Goal: Task Accomplishment & Management: Manage account settings

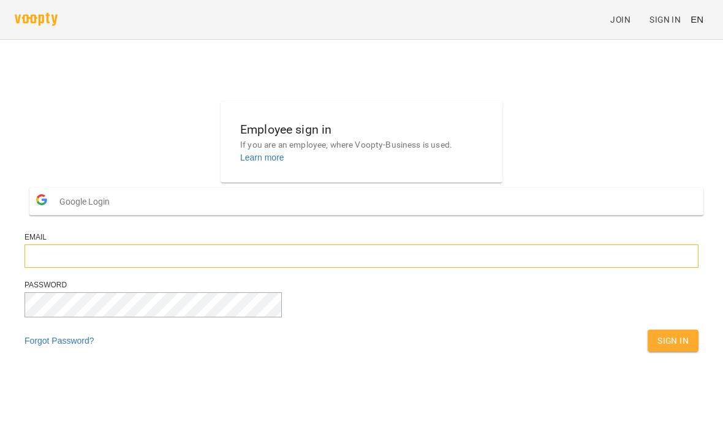
click at [426, 268] on input "email" at bounding box center [362, 255] width 674 height 23
type input "*"
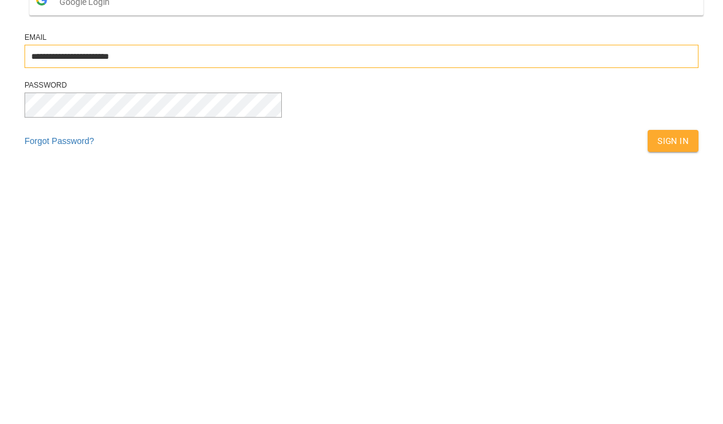
type input "**********"
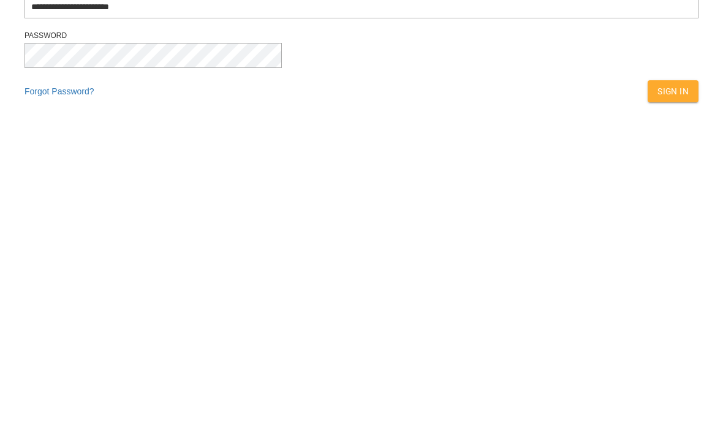
click at [657, 333] on span "Sign In" at bounding box center [672, 340] width 31 height 15
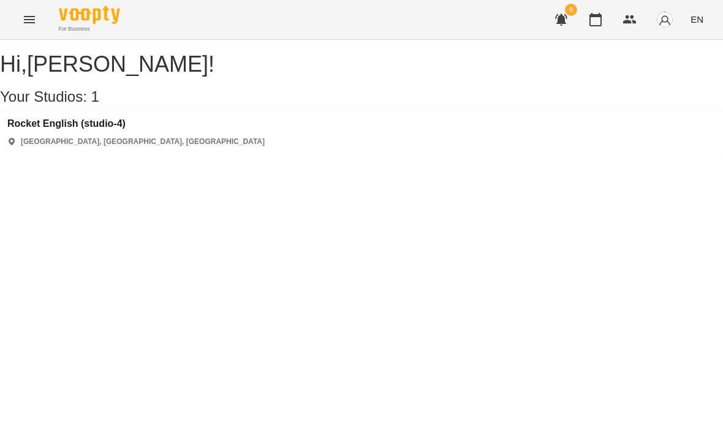
click at [667, 18] on img "button" at bounding box center [664, 19] width 17 height 17
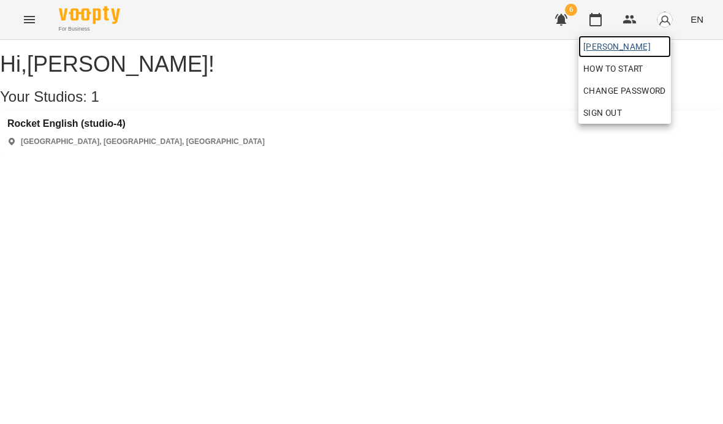
click at [663, 45] on span "[PERSON_NAME]" at bounding box center [624, 46] width 83 height 15
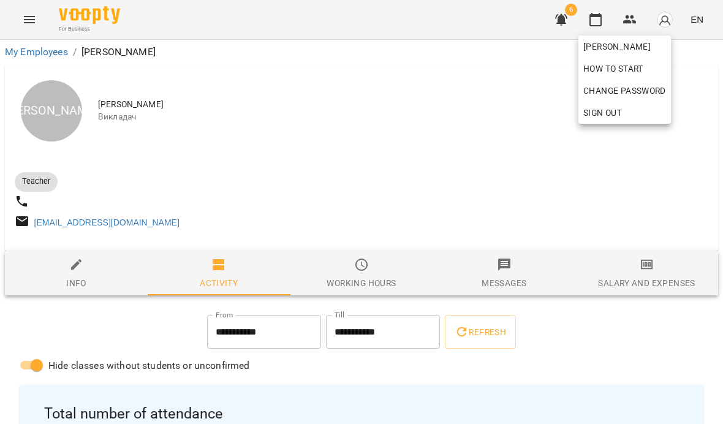
click at [635, 327] on div at bounding box center [361, 212] width 723 height 424
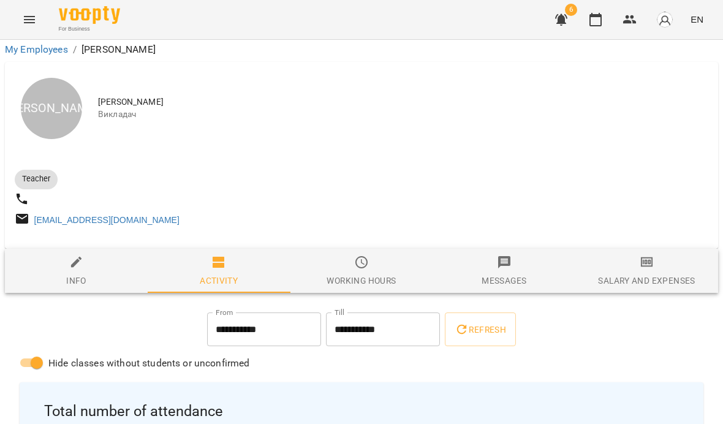
scroll to position [629, 0]
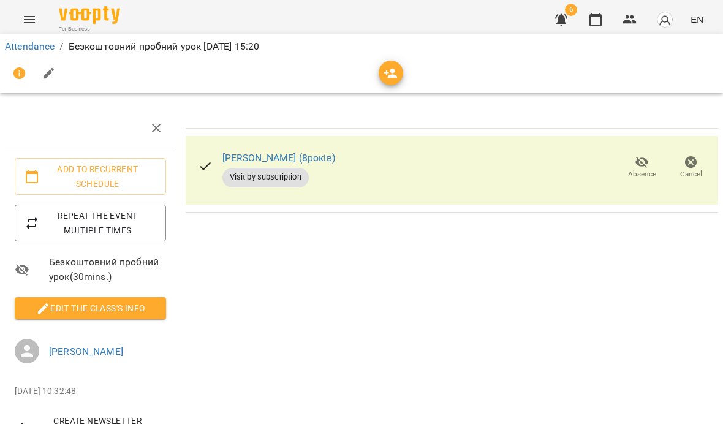
click at [54, 61] on button "button" at bounding box center [48, 73] width 29 height 29
select select "**********"
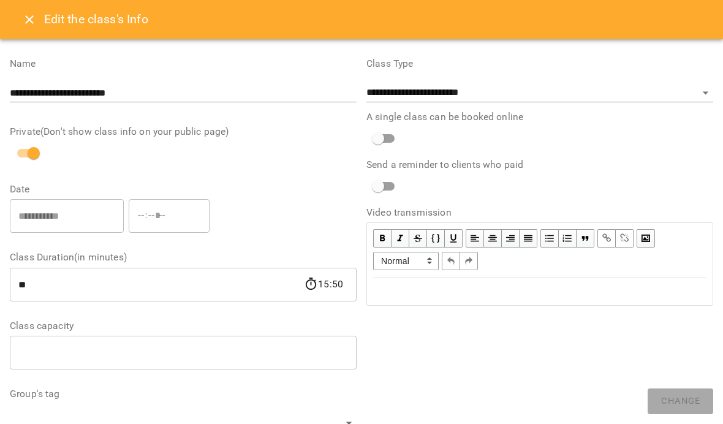
click at [26, 20] on icon "Close" at bounding box center [29, 19] width 15 height 15
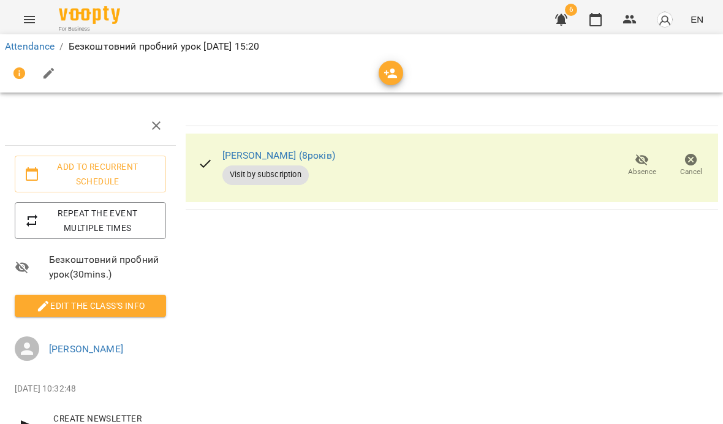
scroll to position [2, 0]
